Goal: Information Seeking & Learning: Learn about a topic

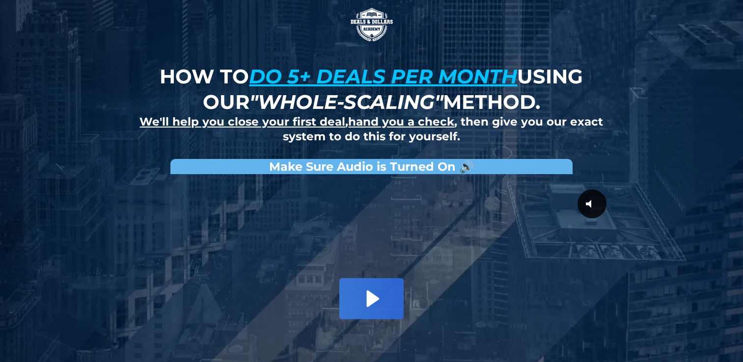
scroll to position [60, 0]
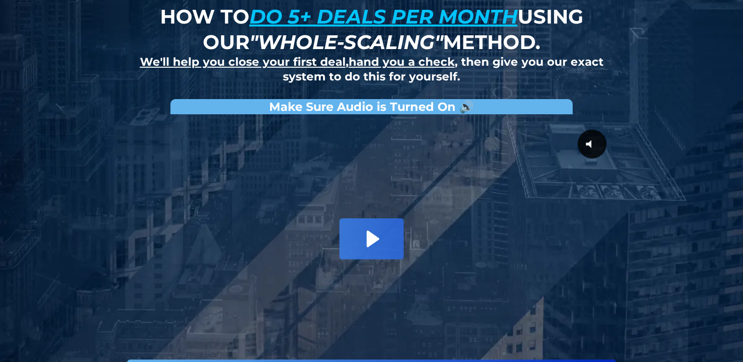
click at [707, 122] on div "How to do 5+ deals per month using our "whole-scaling" method. We'll help you c…" at bounding box center [371, 167] width 743 height 455
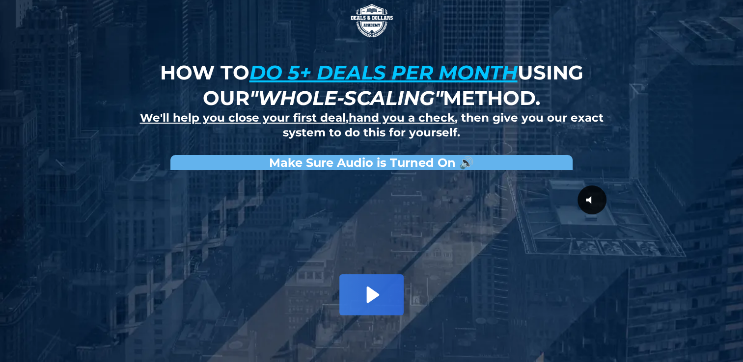
scroll to position [0, 0]
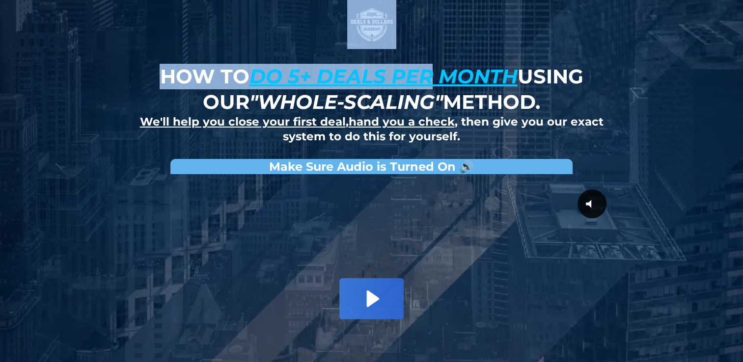
drag, startPoint x: 435, startPoint y: 69, endPoint x: 490, endPoint y: -36, distance: 119.2
drag, startPoint x: 490, startPoint y: -36, endPoint x: 458, endPoint y: 11, distance: 57.2
click at [458, 11] on picture at bounding box center [372, 24] width 560 height 49
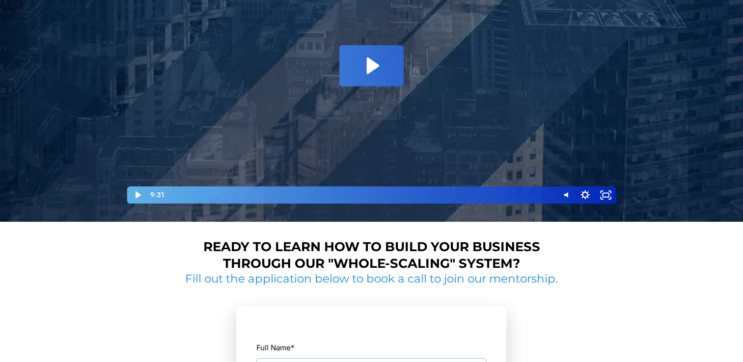
scroll to position [236, 0]
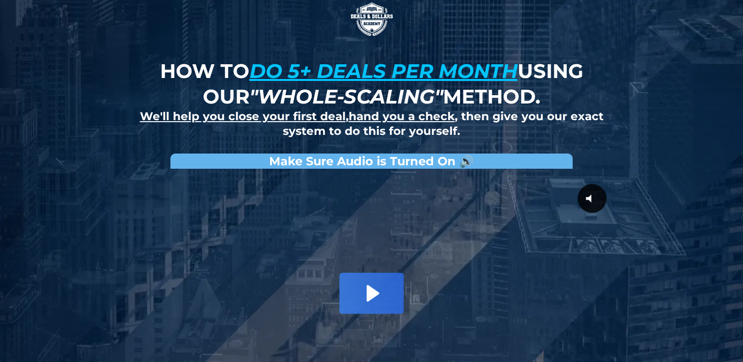
scroll to position [0, 0]
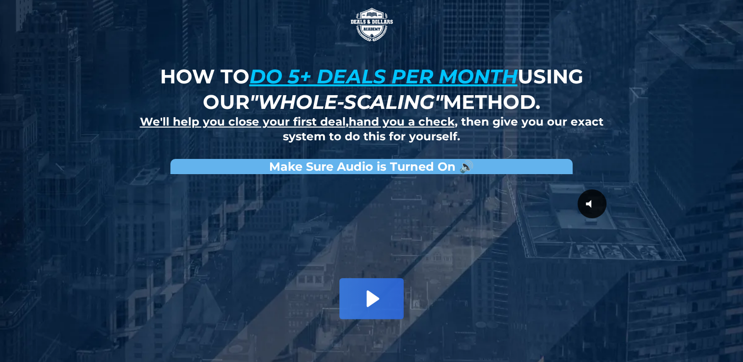
click at [616, 97] on div "How to do 5+ deals per month using our "whole-scaling" method. We'll help you c…" at bounding box center [371, 227] width 574 height 455
click at [633, 148] on div "How to do 5+ deals per month using our "whole-scaling" method. We'll help you c…" at bounding box center [371, 227] width 574 height 455
click at [628, 79] on div "How to do 5+ deals per month using our "whole-scaling" method. We'll help you c…" at bounding box center [371, 227] width 574 height 455
click at [622, 104] on div "How to do 5+ deals per month using our "whole-scaling" method. We'll help you c…" at bounding box center [371, 227] width 574 height 455
click at [633, 128] on div "How to do 5+ deals per month using our "whole-scaling" method. We'll help you c…" at bounding box center [371, 227] width 574 height 455
